Goal: Ask a question: Seek information or help from site administrators or community

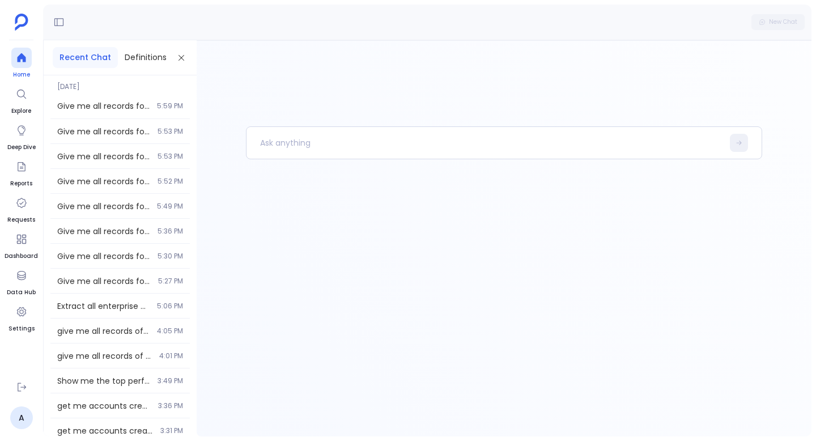
click at [23, 64] on div at bounding box center [21, 58] width 20 height 20
click at [325, 144] on p at bounding box center [484, 142] width 476 height 29
click at [130, 186] on div "Give me all records for salesforce contacts table. And give only top 2 lakh row…" at bounding box center [119, 181] width 139 height 24
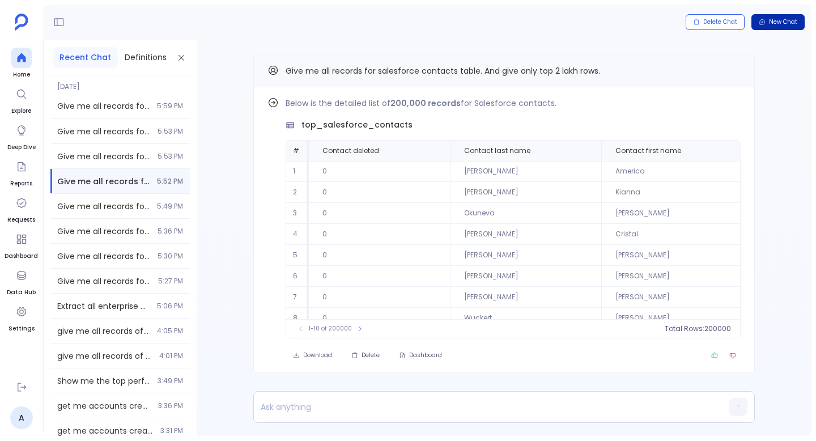
click at [780, 23] on span "New Chat" at bounding box center [783, 22] width 28 height 8
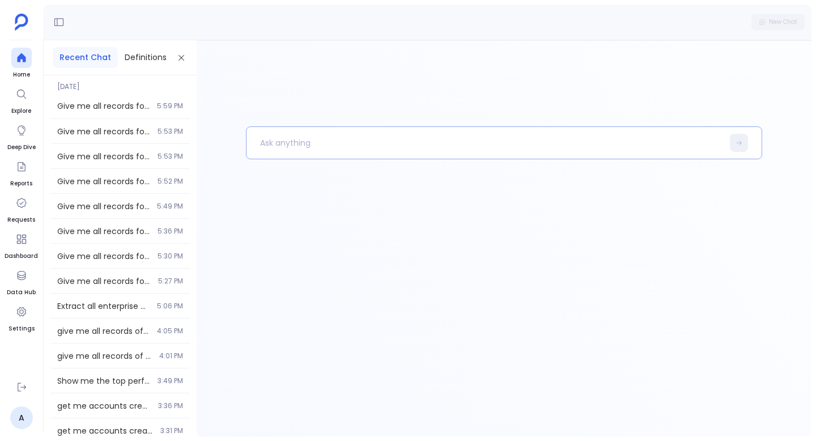
click at [318, 133] on p at bounding box center [484, 142] width 476 height 29
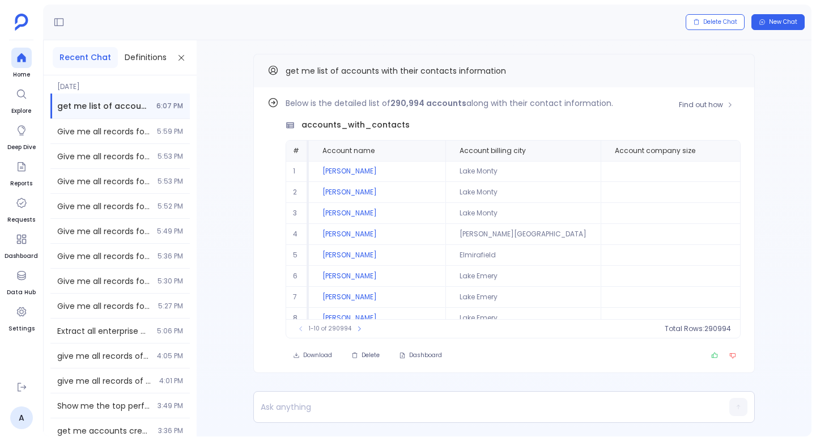
click at [496, 325] on div "1-10 of 290994 Total Rows: 290994" at bounding box center [513, 328] width 454 height 19
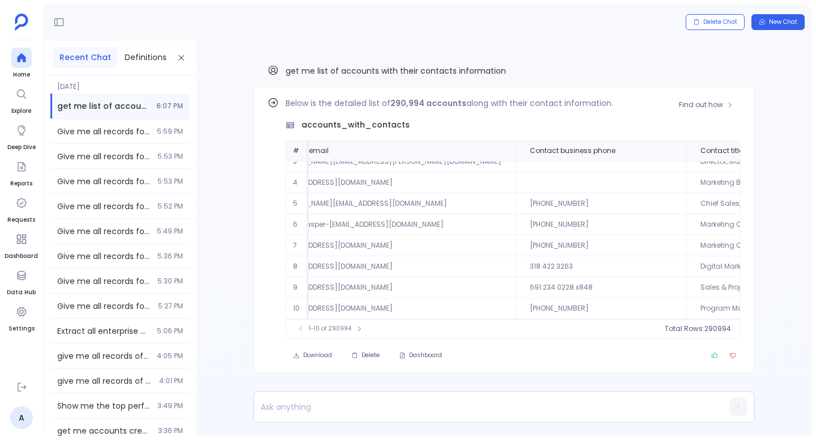
scroll to position [54, 883]
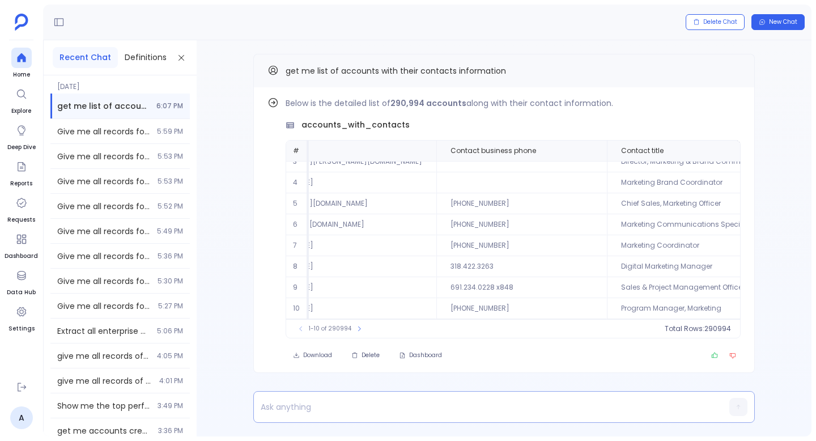
click at [342, 410] on p at bounding box center [482, 407] width 457 height 16
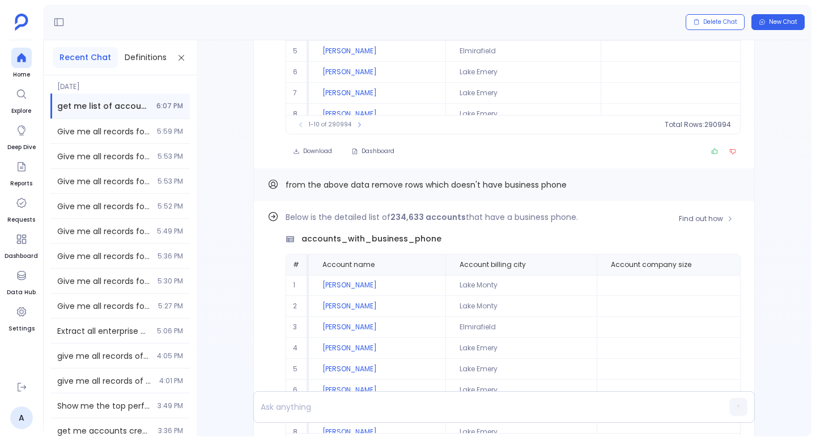
scroll to position [-57, 0]
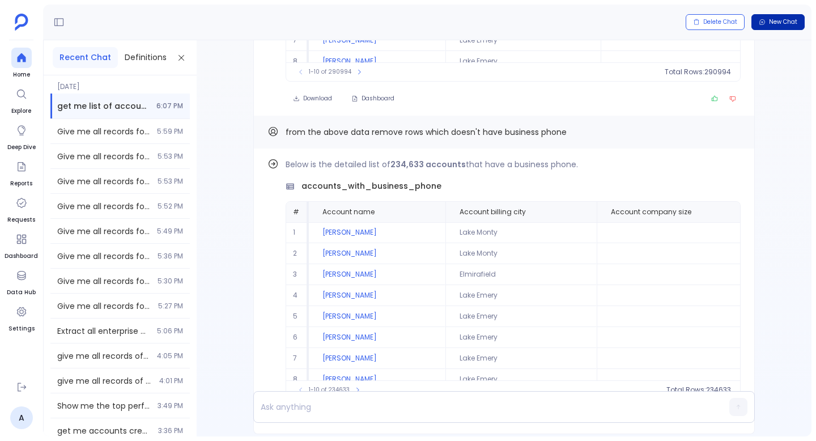
click at [785, 24] on span "New Chat" at bounding box center [783, 22] width 28 height 8
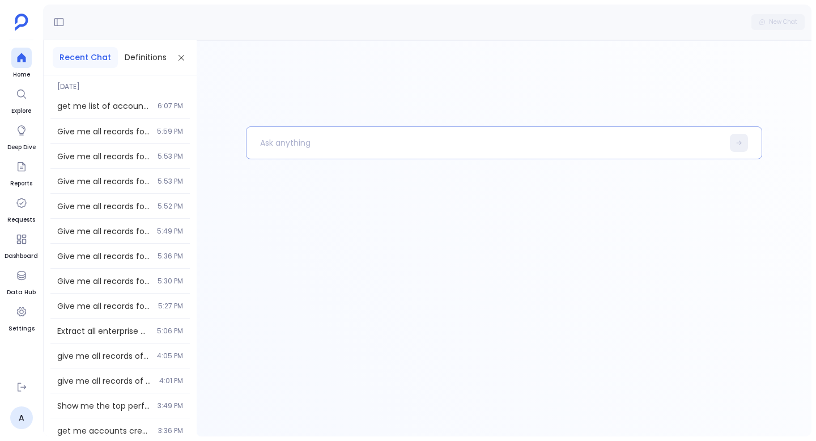
click at [460, 145] on p at bounding box center [484, 142] width 476 height 29
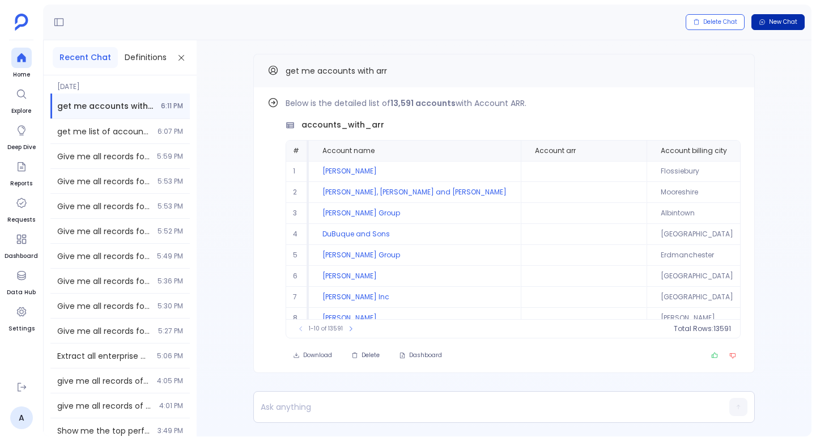
click at [790, 25] on span "New Chat" at bounding box center [783, 22] width 28 height 8
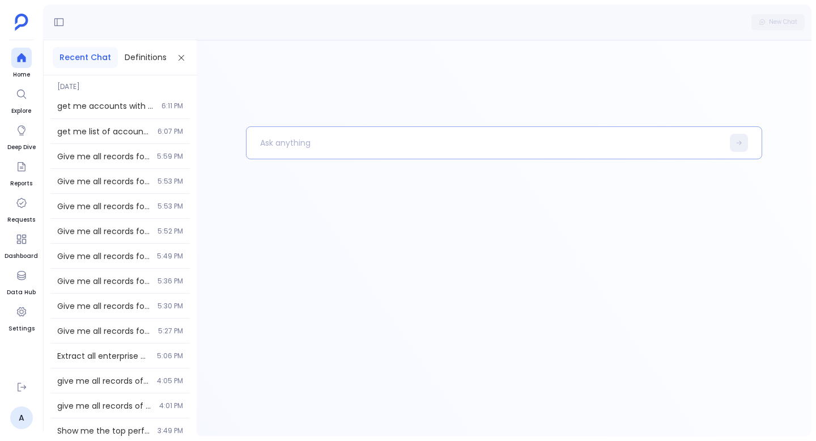
click at [347, 143] on p at bounding box center [484, 142] width 476 height 29
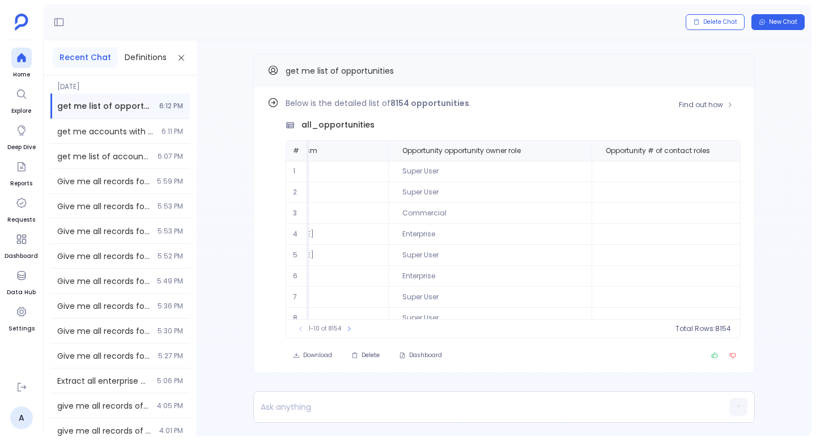
scroll to position [0, 9205]
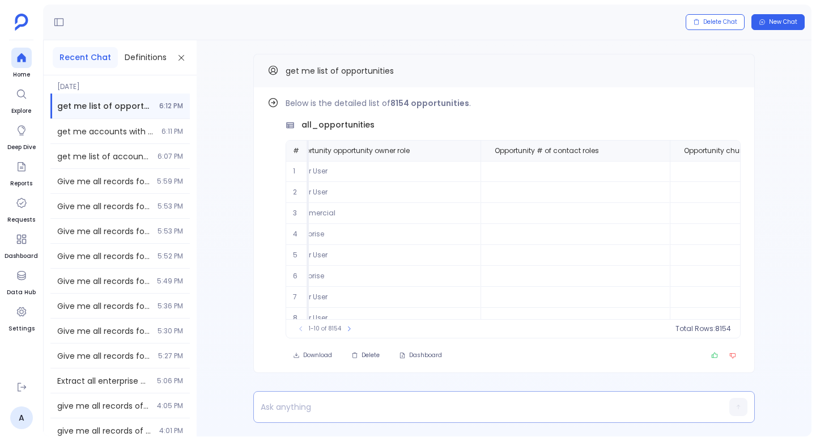
click at [338, 410] on p at bounding box center [482, 407] width 457 height 16
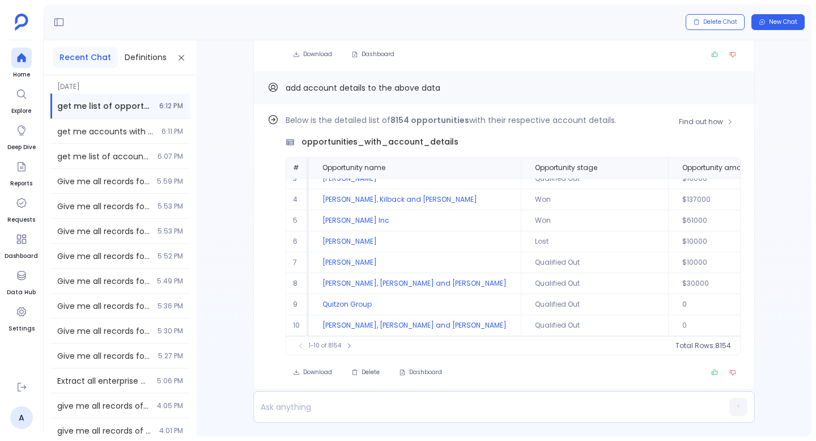
scroll to position [-14, 0]
click at [252, 78] on div "Find out how Below is the detailed list of 8154 opportunities with their respec…" at bounding box center [504, 238] width 615 height 396
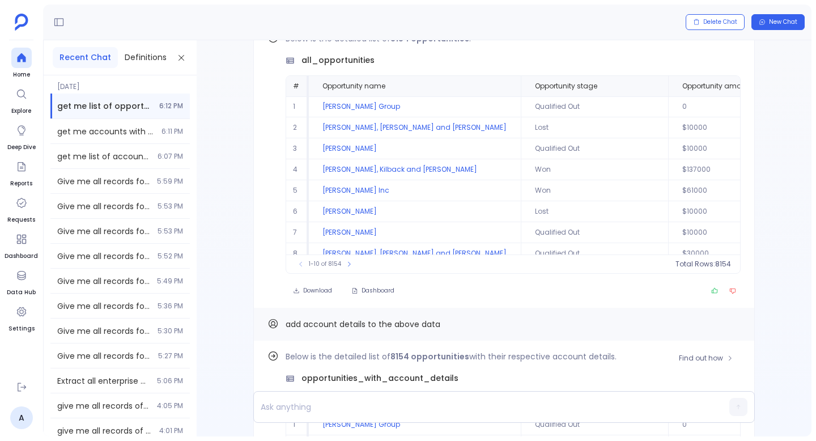
scroll to position [-313, 0]
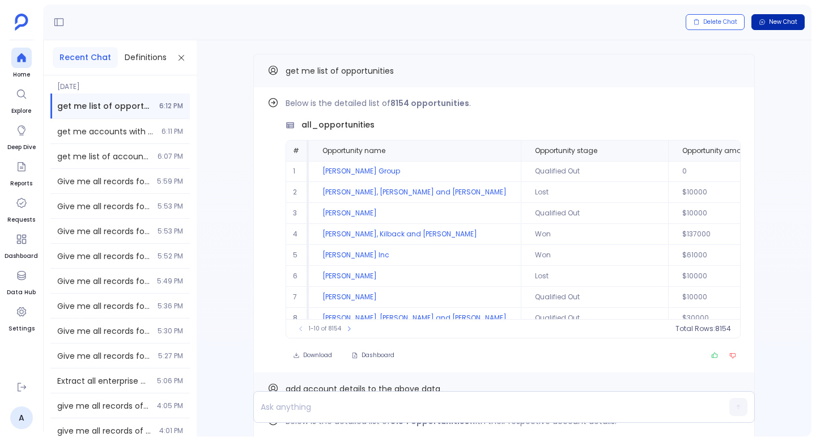
click at [785, 24] on span "New Chat" at bounding box center [783, 22] width 28 height 8
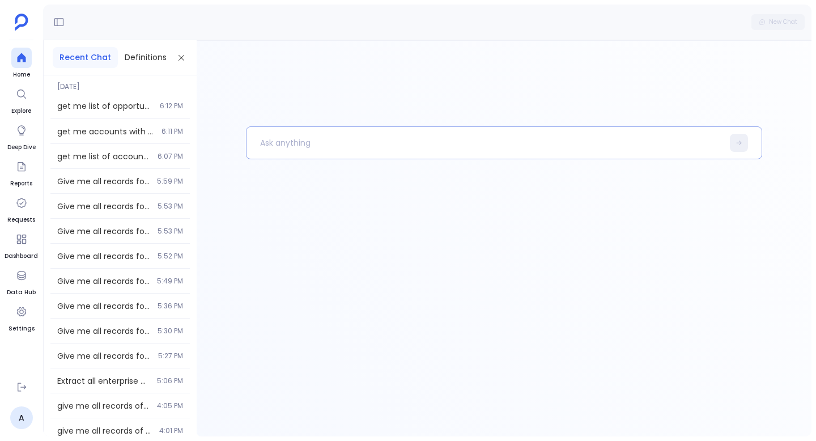
click at [311, 146] on p at bounding box center [484, 142] width 476 height 29
click at [23, 95] on icon at bounding box center [21, 93] width 11 height 11
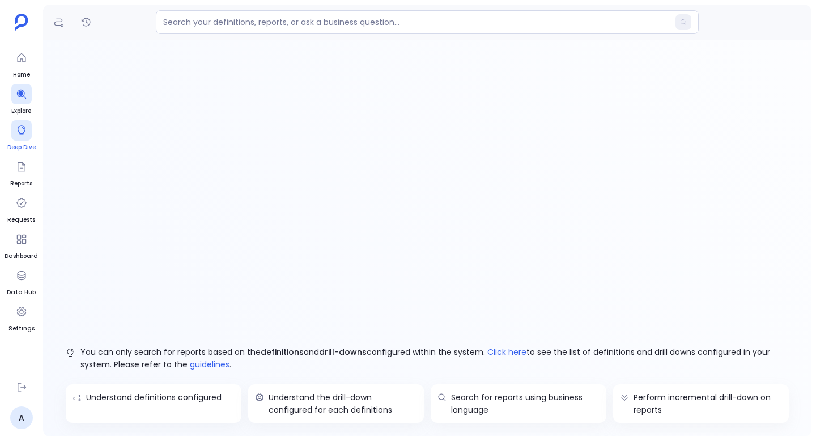
click at [24, 133] on icon at bounding box center [21, 130] width 11 height 11
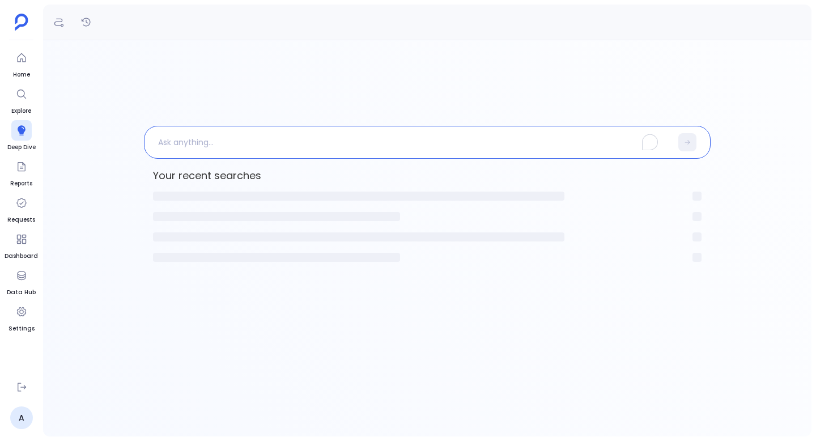
click at [236, 150] on p "To enrich screen reader interactions, please activate Accessibility in Grammarl…" at bounding box center [407, 141] width 527 height 29
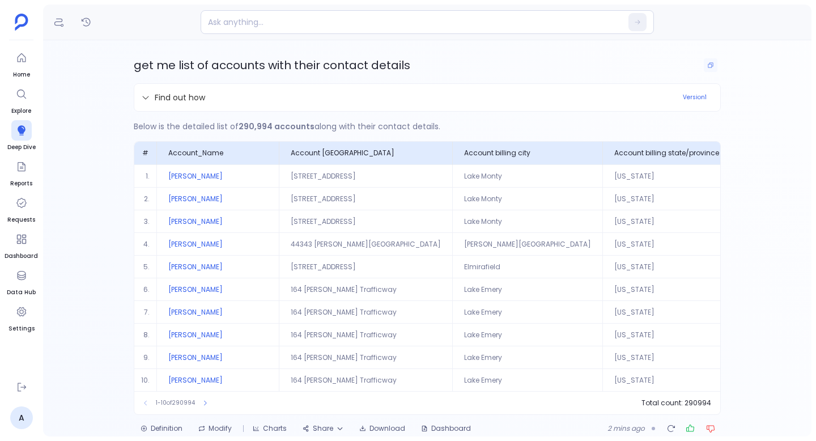
click at [305, 63] on span "get me list of accounts with their contact details" at bounding box center [272, 65] width 276 height 16
click at [707, 65] on icon "Copy" at bounding box center [710, 65] width 7 height 7
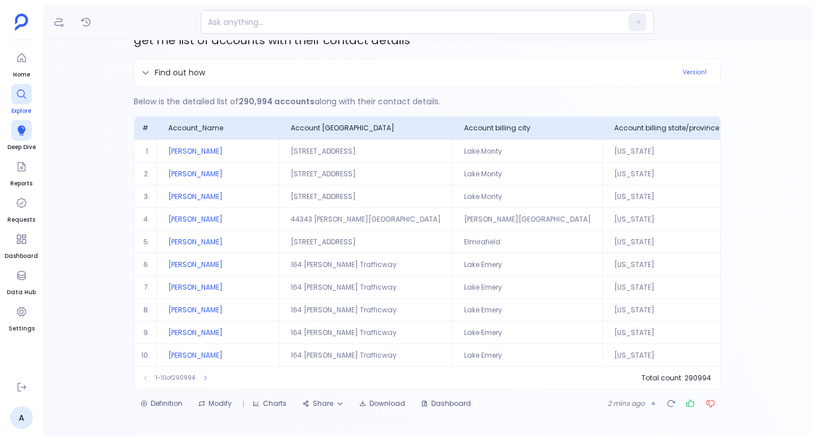
click at [16, 106] on link "Explore" at bounding box center [21, 100] width 20 height 32
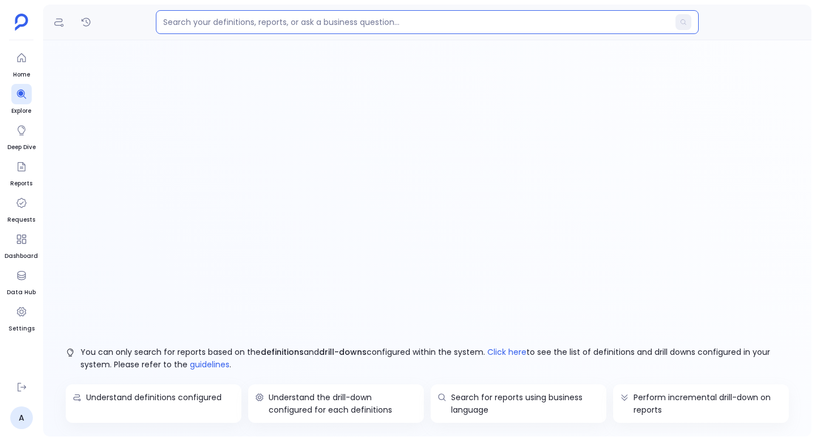
click at [309, 19] on input at bounding box center [416, 21] width 506 height 11
paste input "get me list of accounts with their contact details"
type input "get me list of accounts with their contact details"
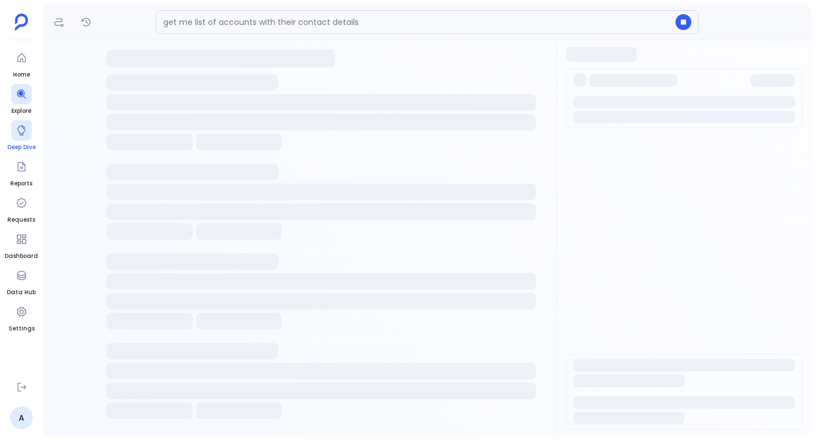
click at [23, 133] on icon at bounding box center [22, 130] width 8 height 10
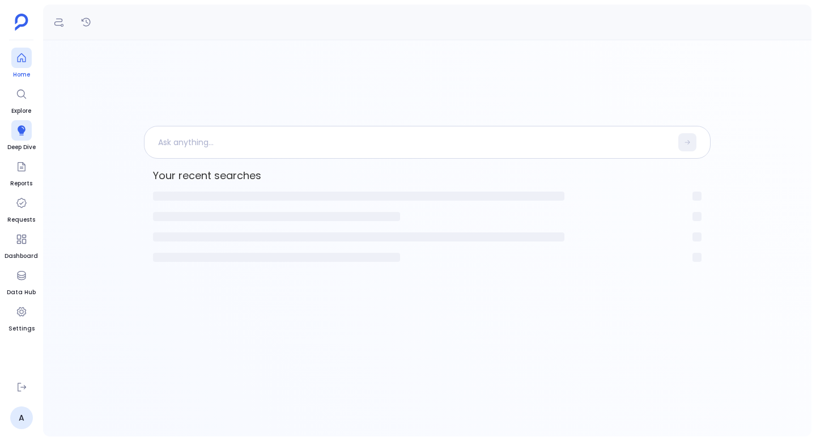
click at [22, 59] on icon at bounding box center [21, 57] width 8 height 9
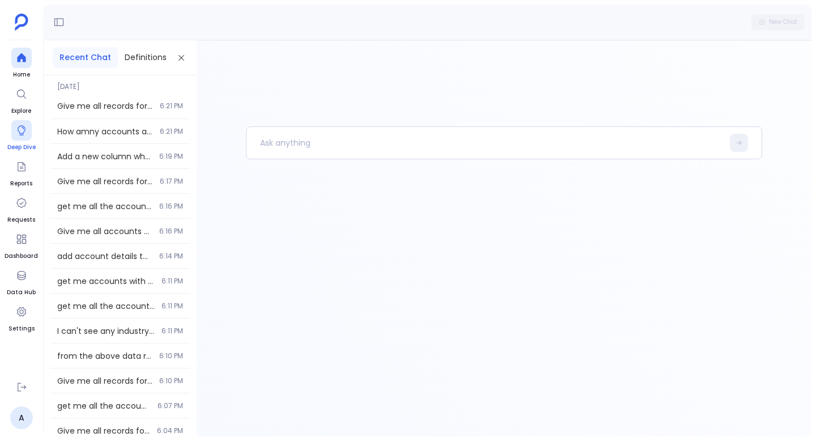
click at [21, 133] on icon at bounding box center [22, 130] width 8 height 10
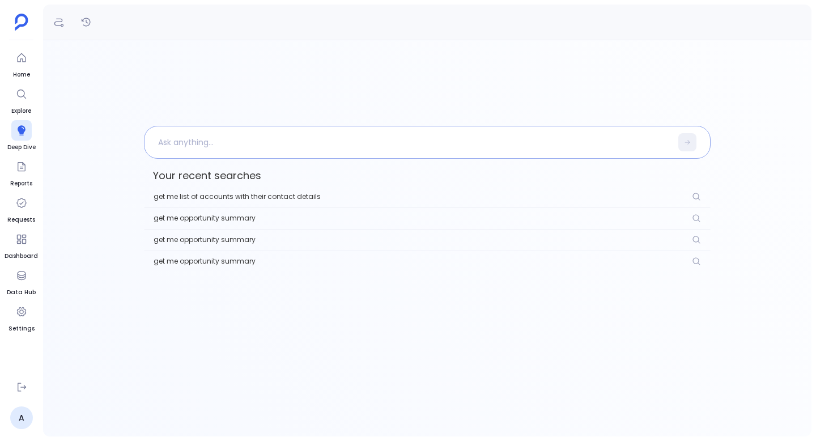
click at [206, 135] on p at bounding box center [407, 141] width 527 height 29
click at [16, 66] on div at bounding box center [21, 58] width 20 height 20
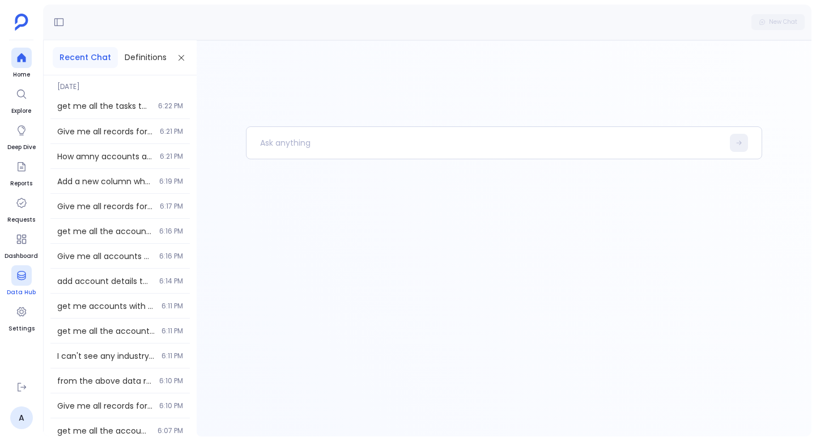
click at [18, 283] on div at bounding box center [21, 275] width 20 height 20
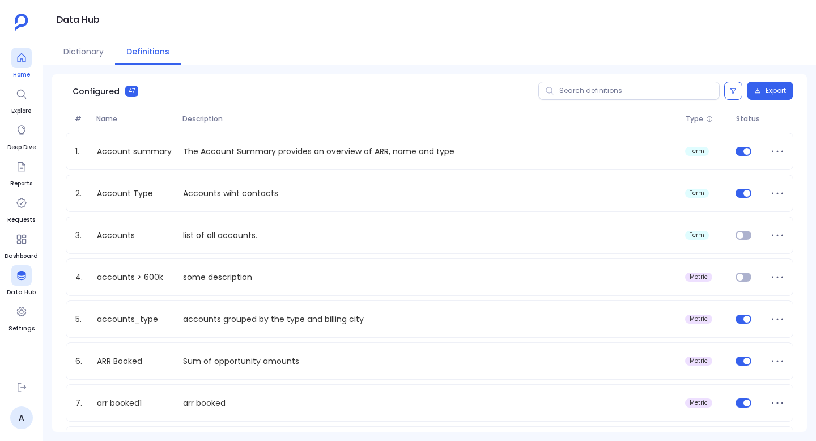
click at [20, 68] on link "Home" at bounding box center [21, 64] width 20 height 32
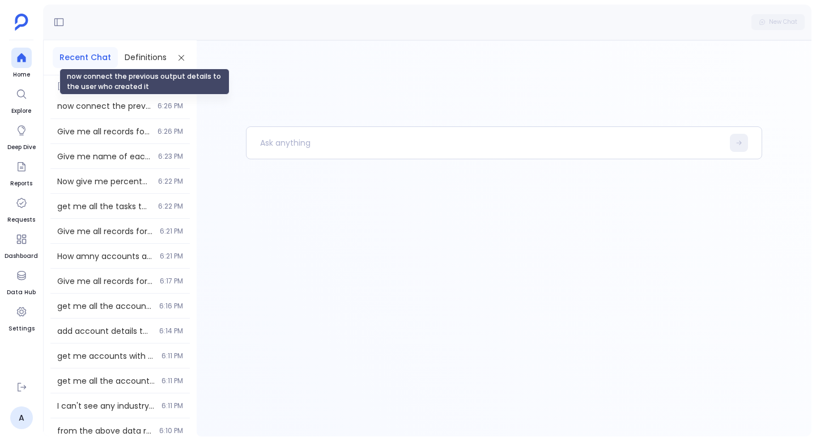
click at [138, 100] on span "now connect the previous output details to the user who created it" at bounding box center [103, 105] width 93 height 11
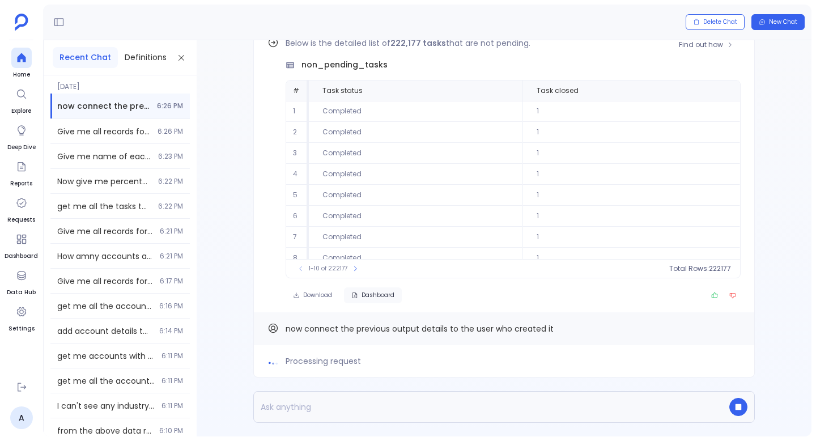
scroll to position [-60, 0]
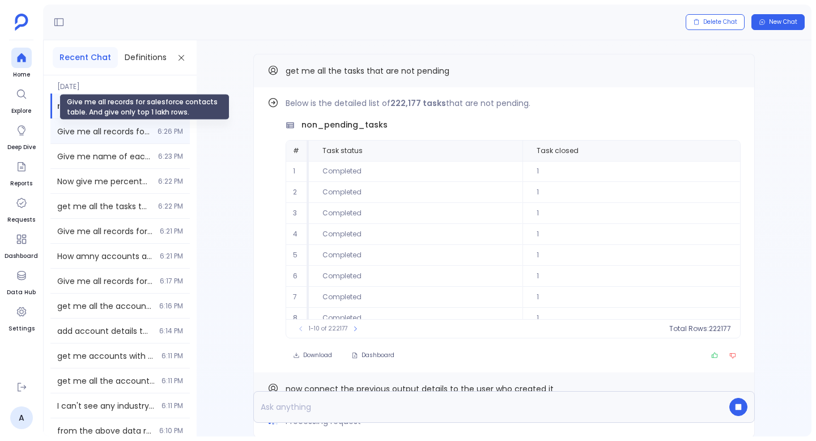
click at [123, 126] on span "Give me all records for salesforce contacts table. And give only top 1 lakh row…" at bounding box center [103, 131] width 93 height 11
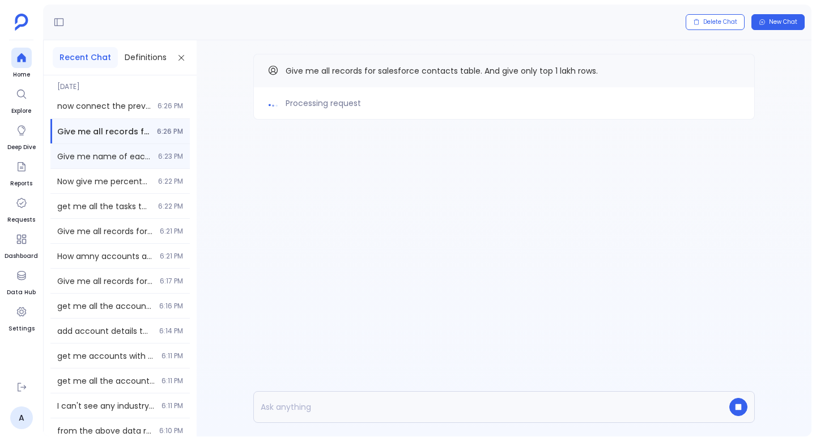
click at [118, 155] on span "Give me name of each account, it's industry and arr count" at bounding box center [104, 156] width 94 height 11
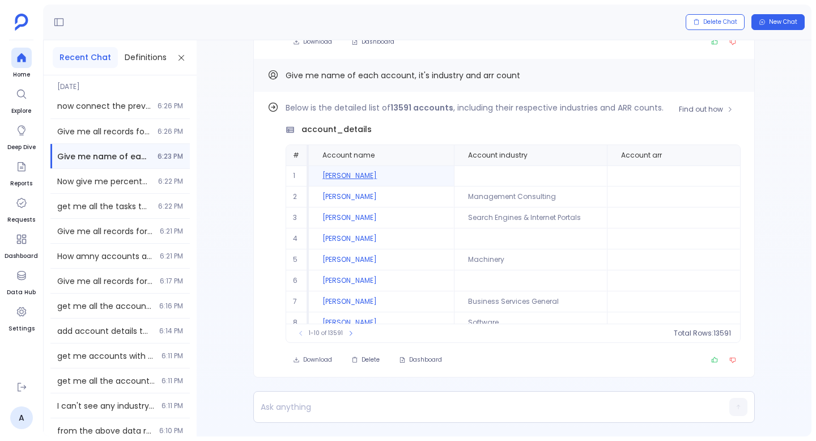
click at [328, 177] on td "[PERSON_NAME]" at bounding box center [381, 175] width 144 height 21
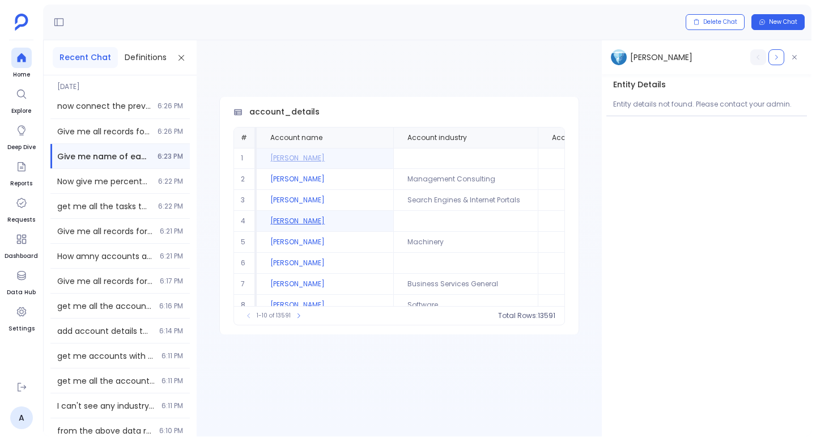
click at [322, 229] on td "[PERSON_NAME]" at bounding box center [325, 221] width 137 height 21
click at [305, 248] on td "[PERSON_NAME]" at bounding box center [325, 242] width 137 height 21
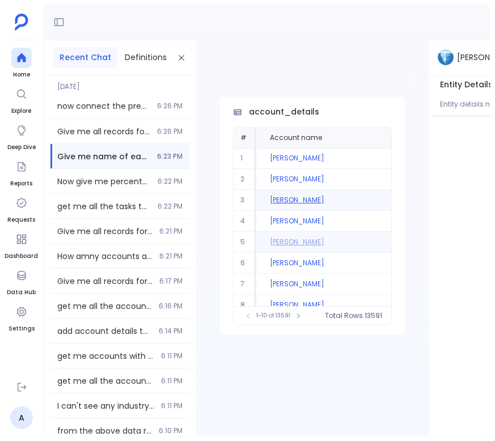
click at [308, 196] on td "[PERSON_NAME]" at bounding box center [324, 200] width 137 height 21
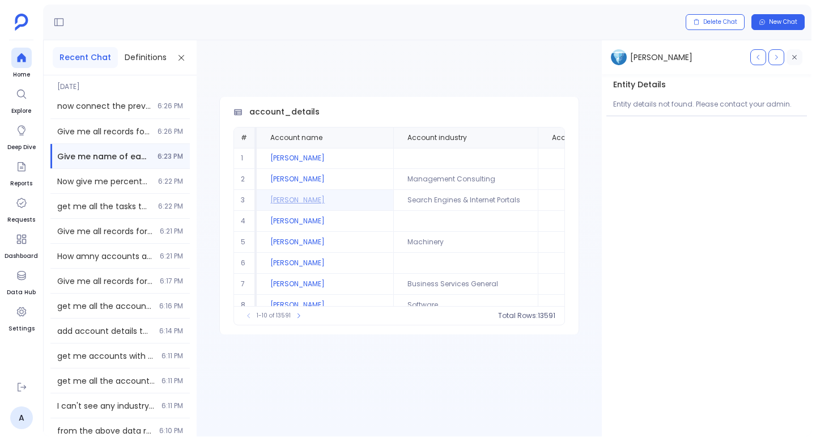
click at [795, 61] on button "button" at bounding box center [794, 57] width 16 height 16
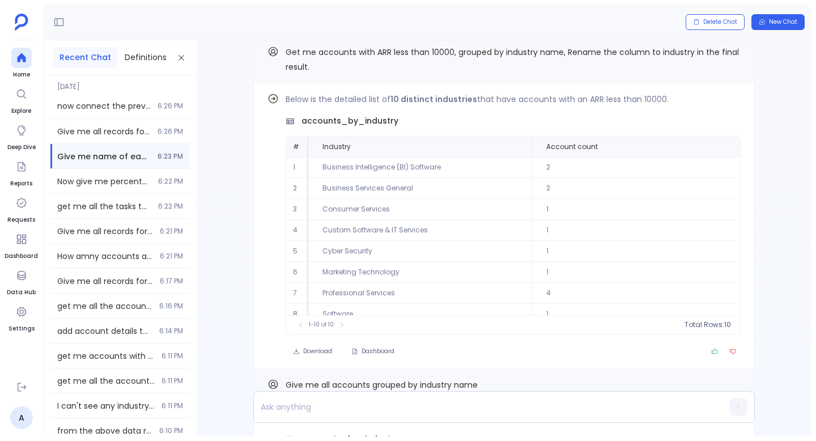
scroll to position [-646, 0]
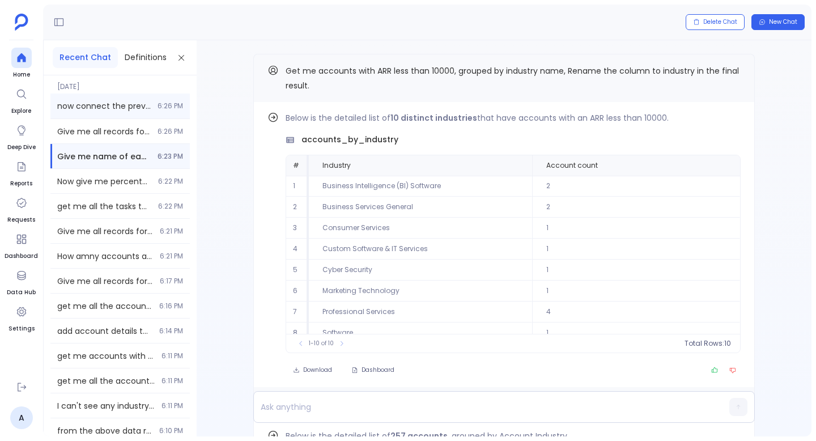
click at [88, 96] on div "now connect the previous output details to the user who created it 6:26 PM" at bounding box center [119, 105] width 139 height 25
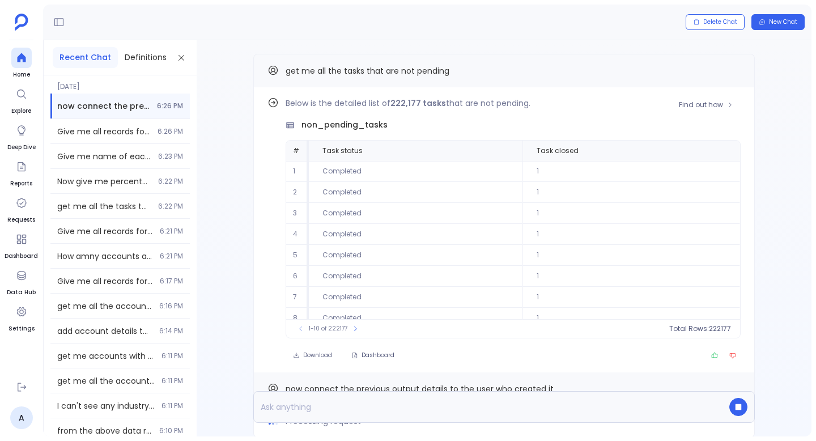
scroll to position [-313, 0]
